Goal: Transaction & Acquisition: Purchase product/service

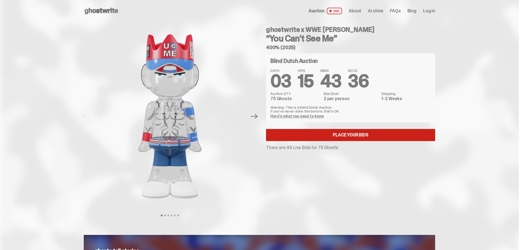
click at [351, 140] on link "Place your Bids" at bounding box center [350, 135] width 169 height 12
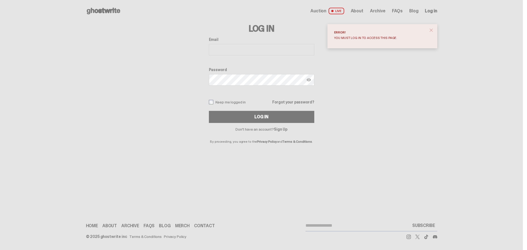
click at [102, 11] on icon at bounding box center [103, 11] width 35 height 9
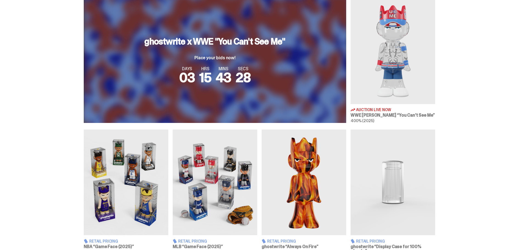
scroll to position [247, 0]
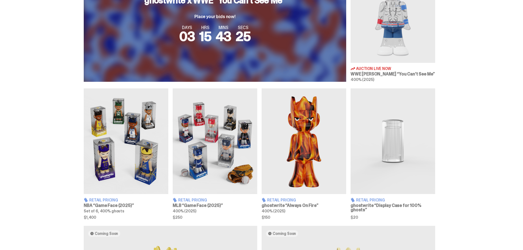
click at [358, 78] on span "400% (2025)" at bounding box center [362, 79] width 23 height 5
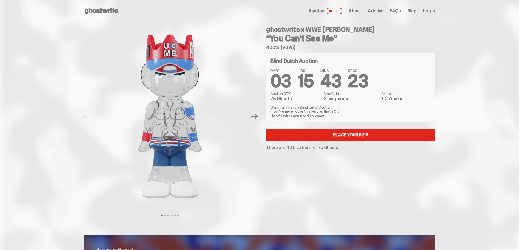
click at [316, 116] on link "Here's what you need to know" at bounding box center [297, 116] width 54 height 5
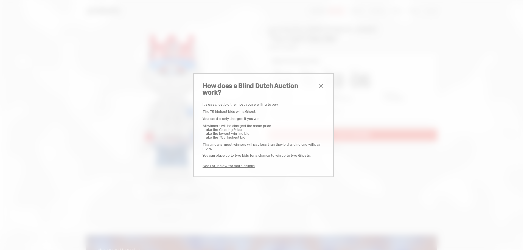
click at [319, 88] on span "close" at bounding box center [321, 86] width 7 height 7
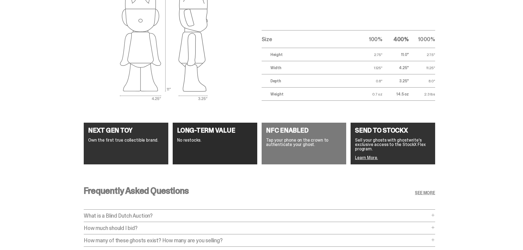
scroll to position [961, 0]
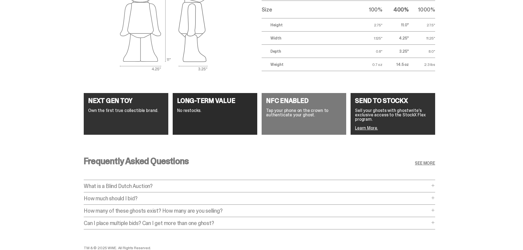
click at [192, 185] on p "What is a Blind Dutch Auction?" at bounding box center [257, 185] width 346 height 5
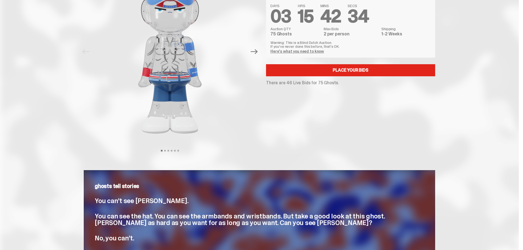
scroll to position [0, 0]
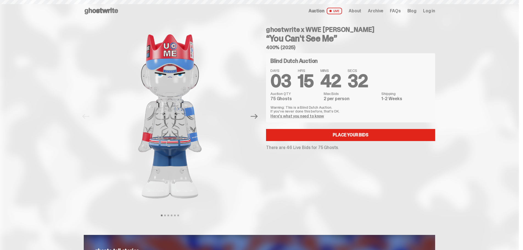
scroll to position [247, 0]
